Goal: Book appointment/travel/reservation

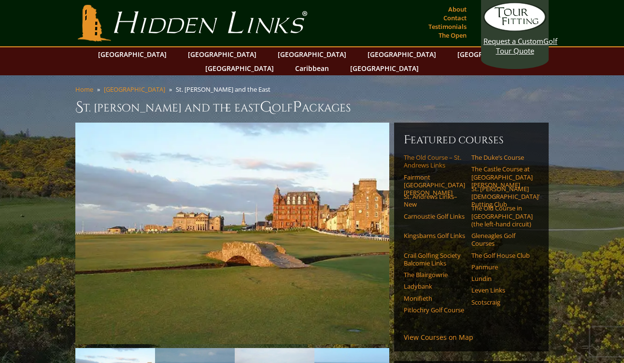
click at [430, 154] on link "The Old Course – St. Andrews Links" at bounding box center [434, 162] width 61 height 16
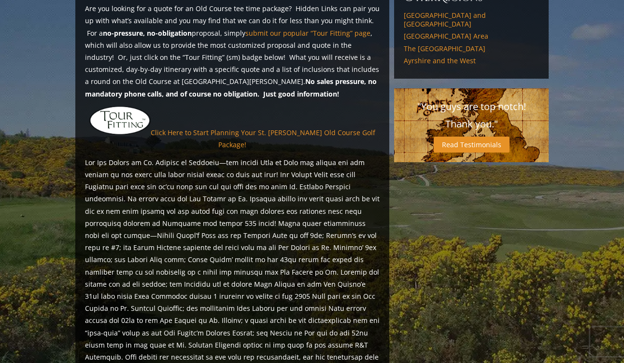
scroll to position [570, 0]
